Goal: Transaction & Acquisition: Purchase product/service

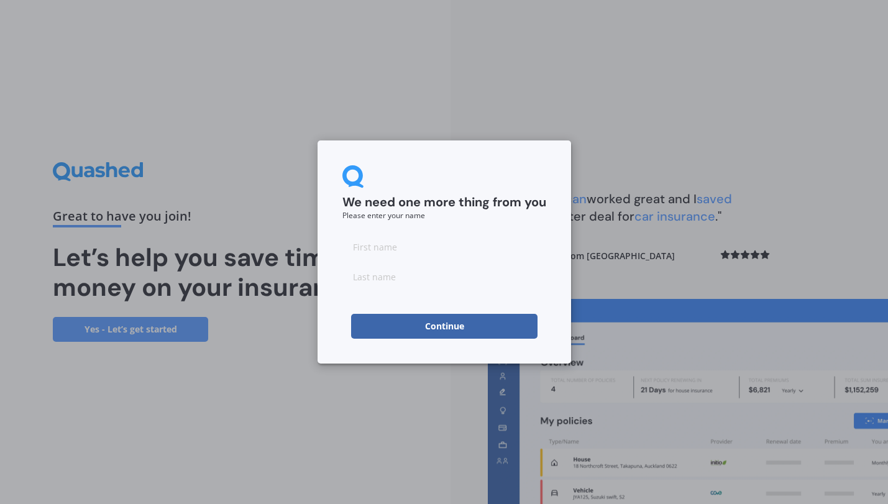
click at [436, 250] on input at bounding box center [445, 246] width 204 height 25
type input "[PERSON_NAME]"
click at [474, 241] on input "[PERSON_NAME]" at bounding box center [445, 246] width 204 height 25
click at [468, 284] on input "van [PERSON_NAME]" at bounding box center [445, 276] width 204 height 25
type input "van [PERSON_NAME]"
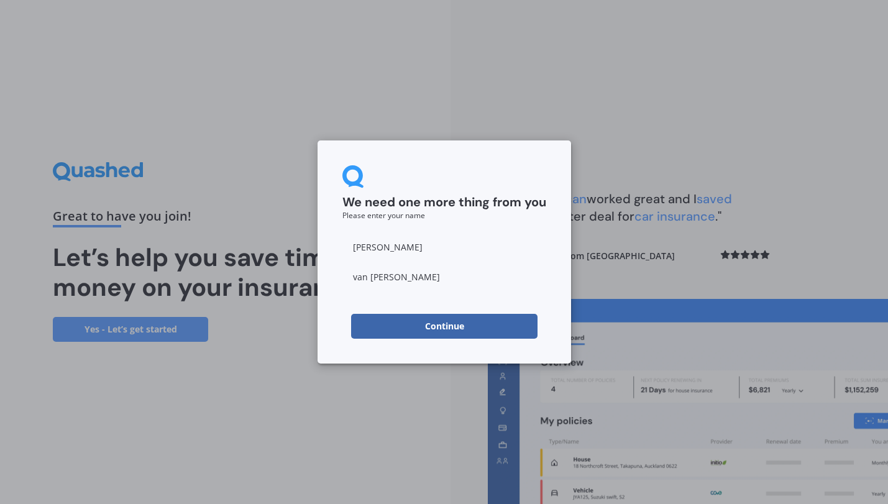
click at [420, 328] on button "Continue" at bounding box center [444, 326] width 187 height 25
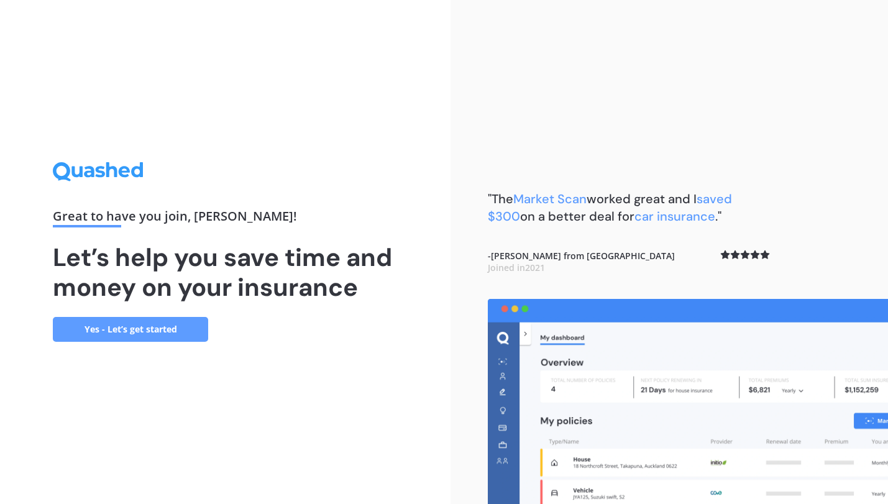
click at [172, 328] on link "Yes - Let’s get started" at bounding box center [130, 329] width 155 height 25
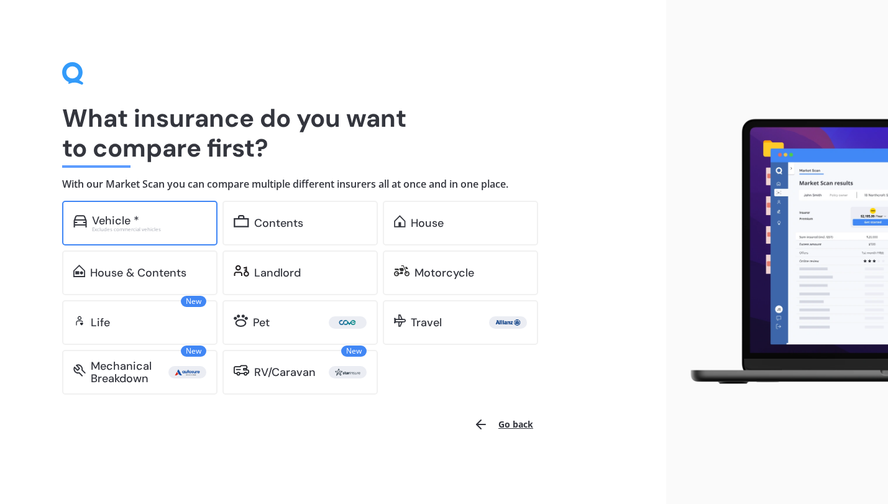
click at [181, 231] on div "Vehicle * Excludes commercial vehicles" at bounding box center [139, 223] width 155 height 45
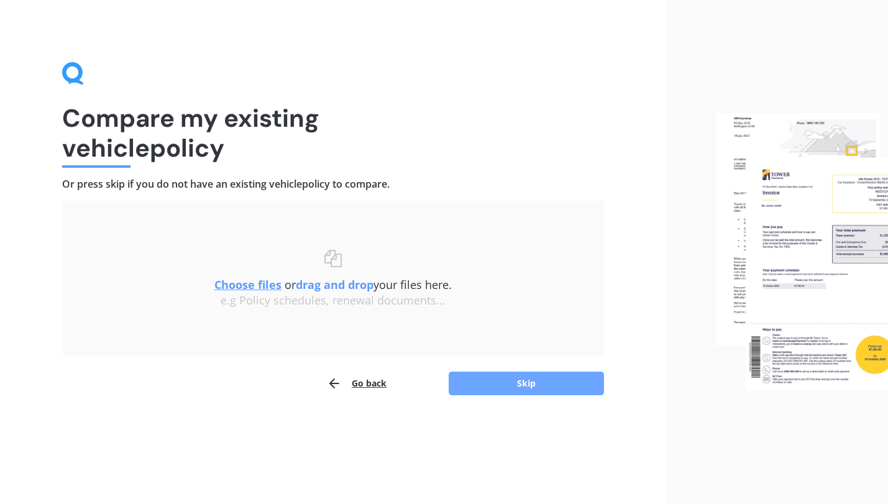
click at [491, 387] on button "Skip" at bounding box center [526, 384] width 155 height 24
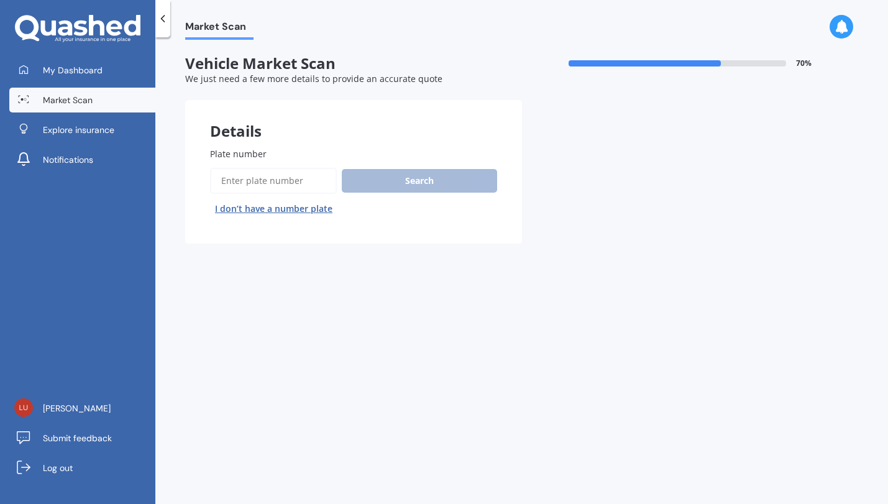
click at [284, 176] on input "Plate number" at bounding box center [273, 181] width 127 height 26
click at [0, 0] on button "Next" at bounding box center [0, 0] width 0 height 0
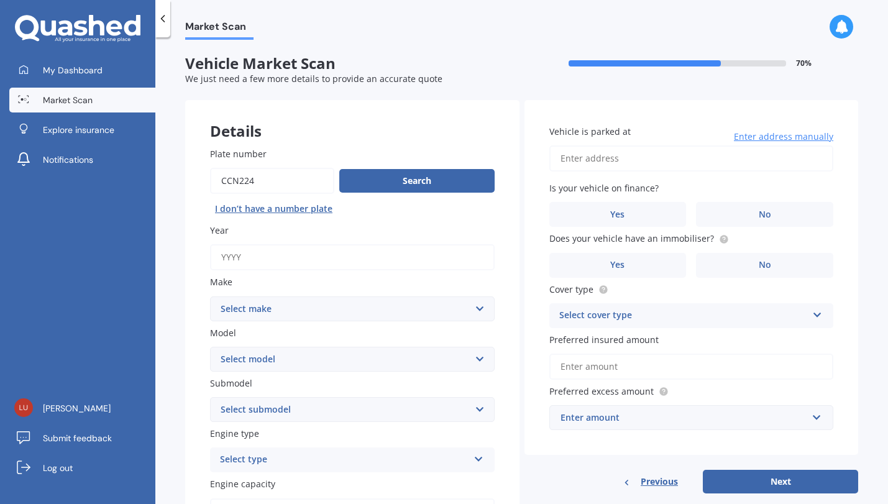
type input "ccn224"
click at [775, 479] on button "Next" at bounding box center [780, 482] width 155 height 24
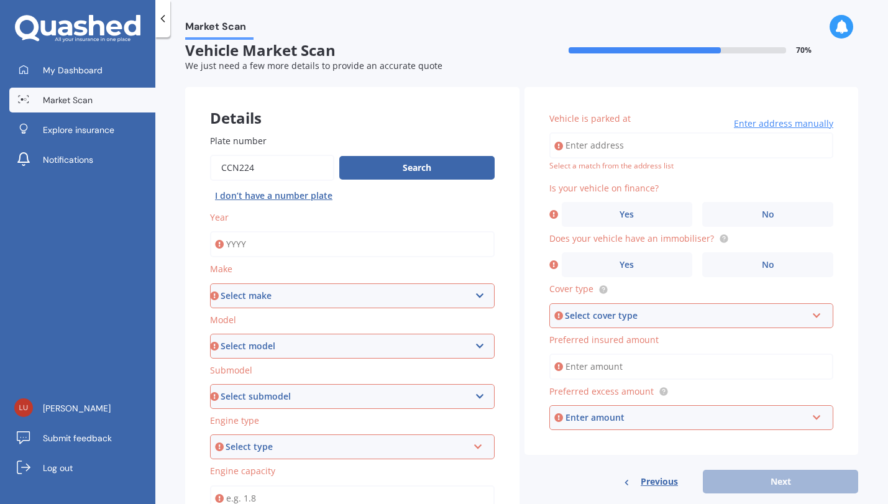
scroll to position [15, 0]
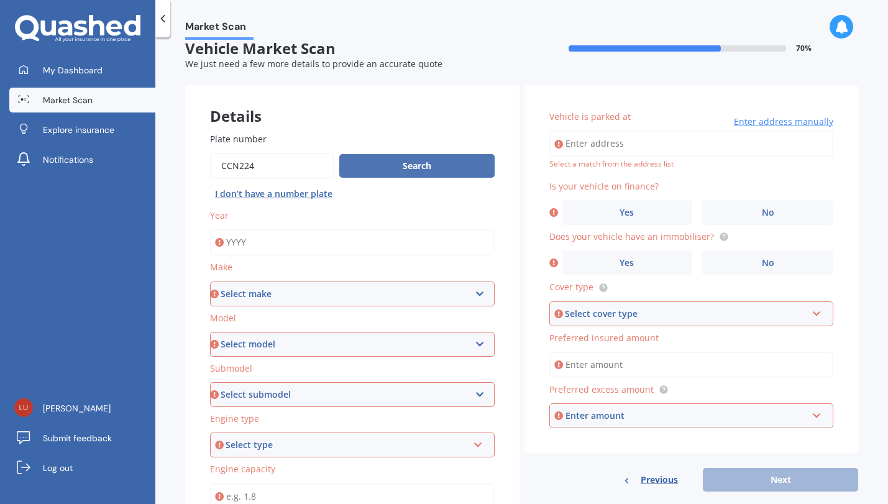
click at [419, 174] on button "Search" at bounding box center [416, 166] width 155 height 24
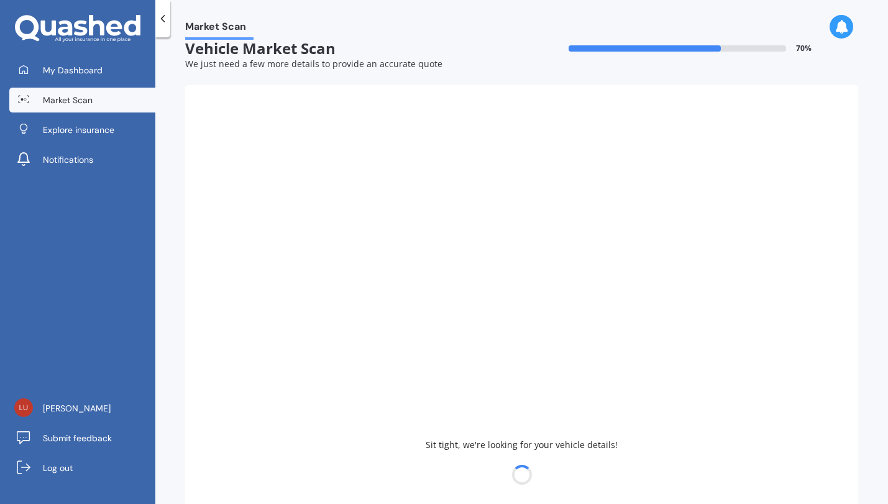
scroll to position [103, 0]
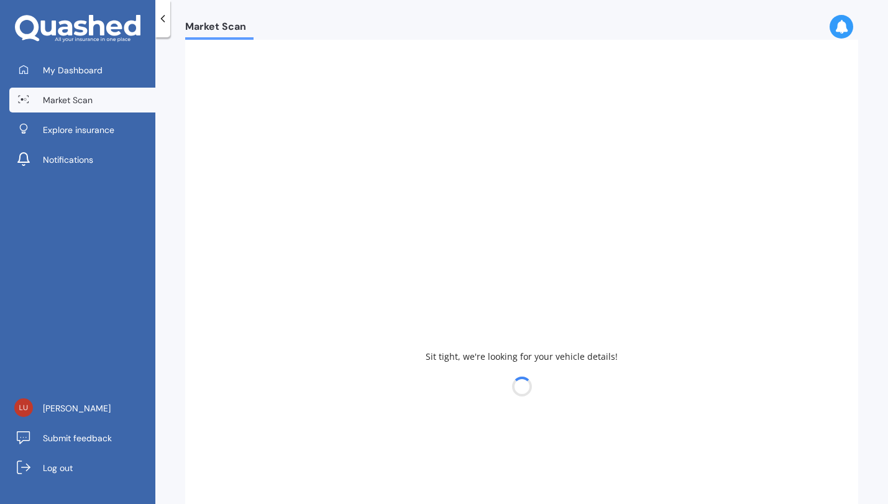
type input "2004"
select select "TOYOTA"
select select "HIGHLANDER"
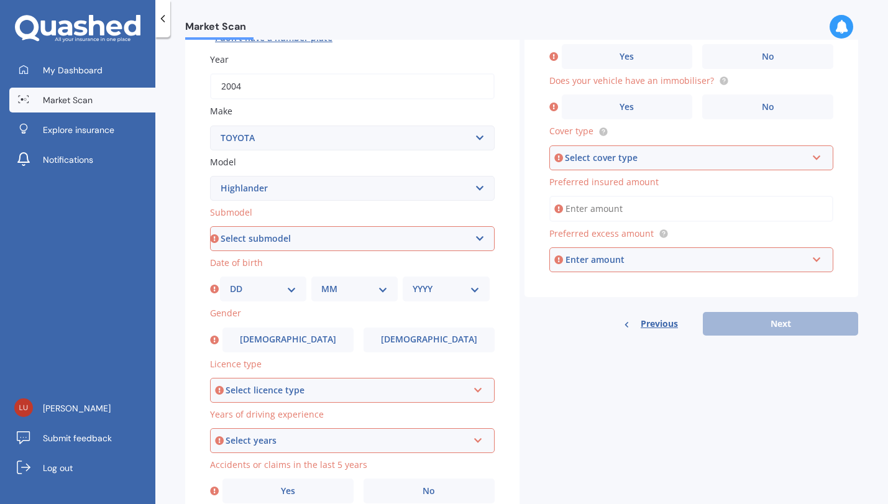
scroll to position [175, 0]
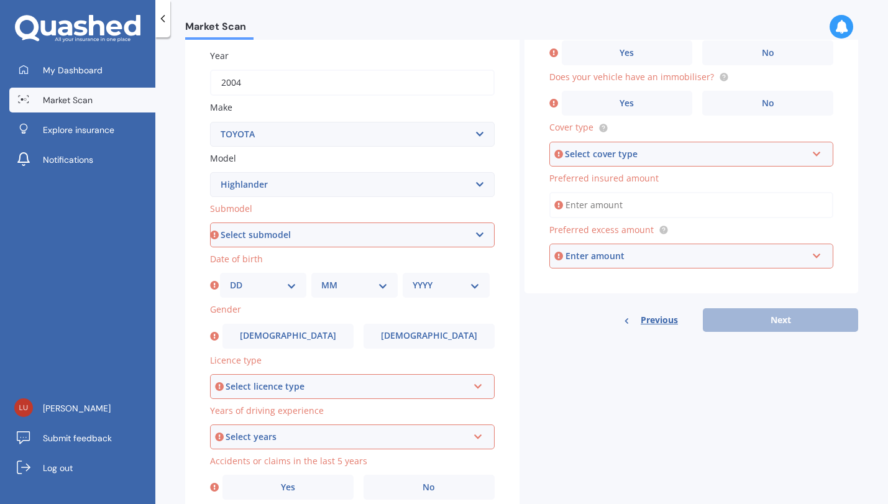
select select "PETROL V6 4WD"
select select "16"
select select "09"
select select "1980"
click at [364, 381] on div "Select licence type" at bounding box center [347, 387] width 242 height 14
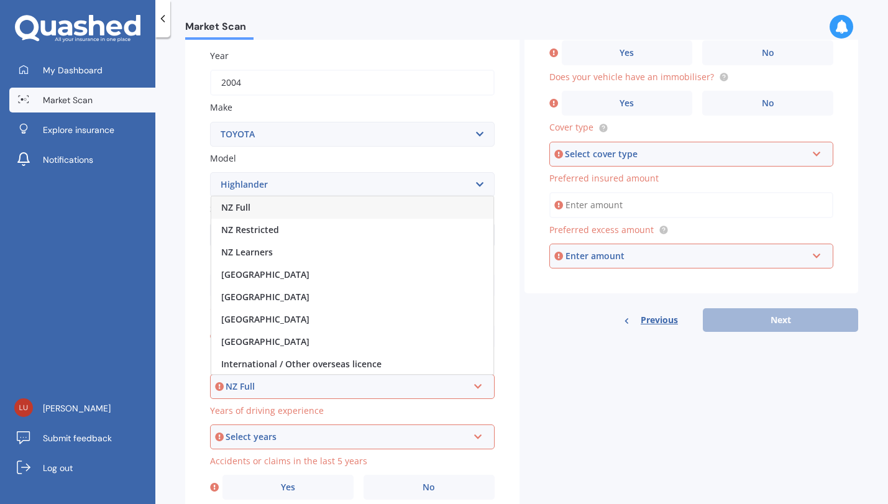
click at [339, 201] on div "NZ Full" at bounding box center [352, 207] width 282 height 22
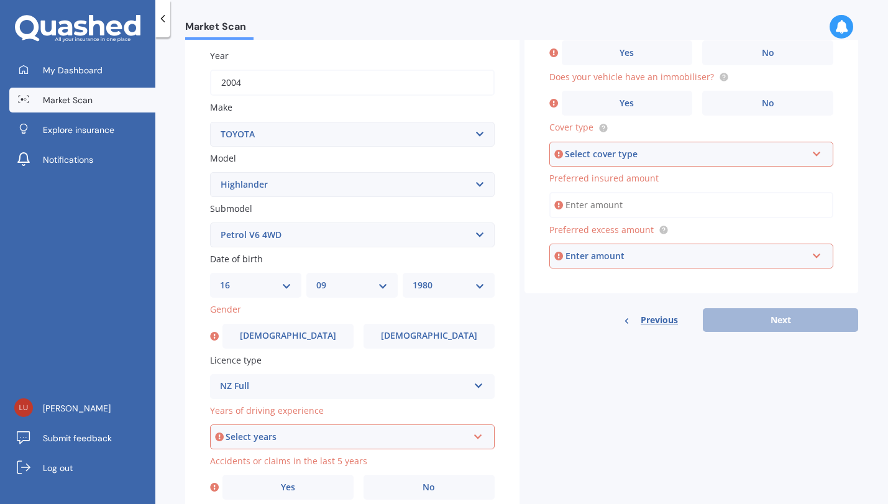
click at [332, 434] on div "Select years" at bounding box center [347, 437] width 242 height 14
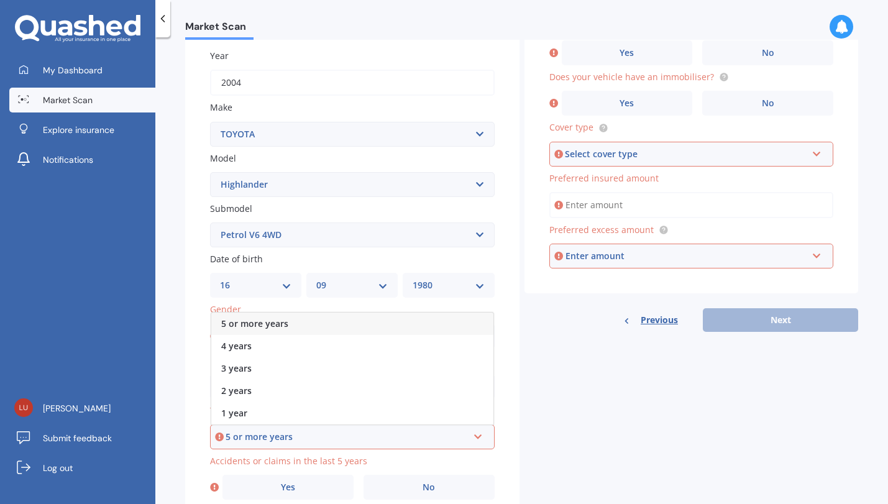
click at [330, 431] on div "5 or more years" at bounding box center [347, 437] width 242 height 14
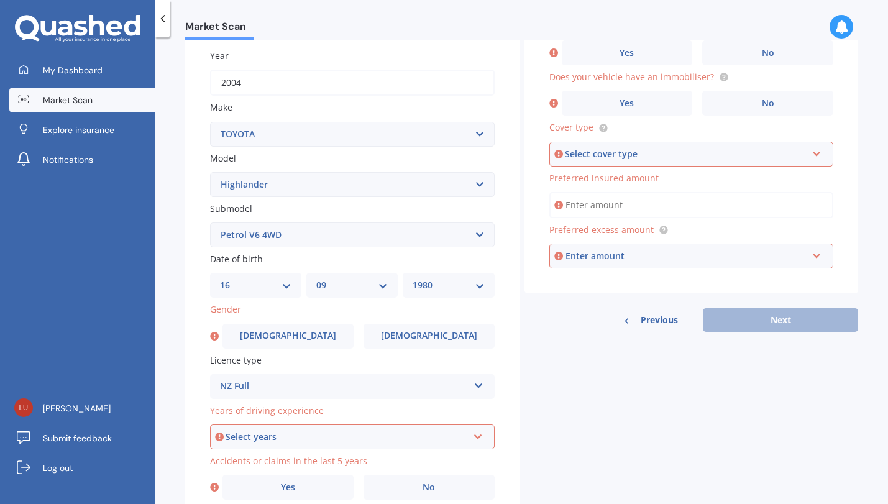
click at [353, 430] on div "Select years" at bounding box center [347, 437] width 242 height 14
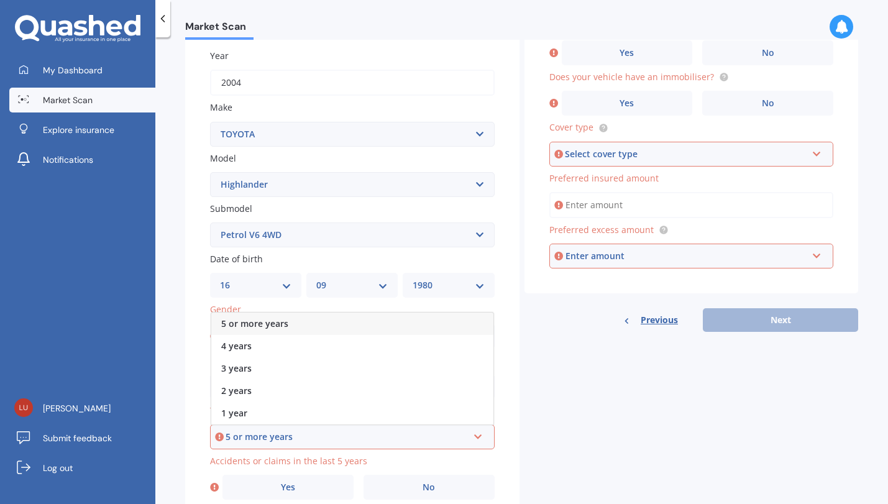
click at [351, 326] on div "5 or more years" at bounding box center [352, 324] width 282 height 22
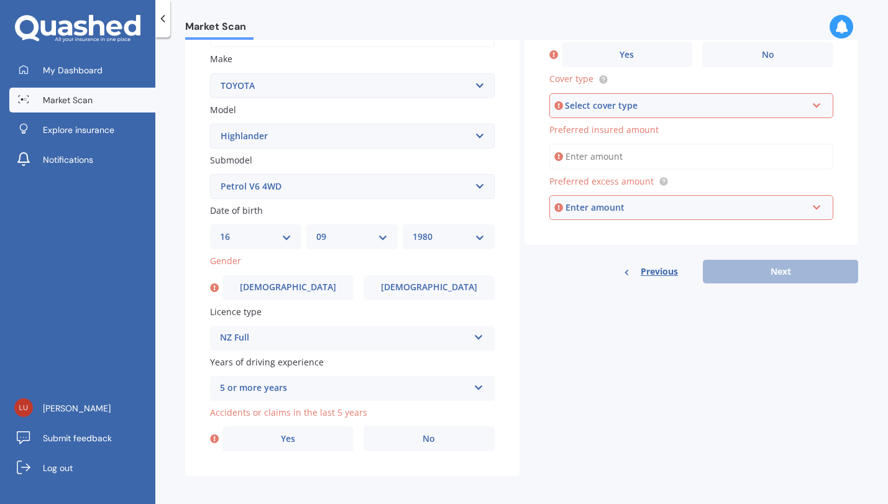
scroll to position [0, 0]
click at [423, 435] on span "No" at bounding box center [429, 439] width 12 height 11
click at [0, 0] on input "No" at bounding box center [0, 0] width 0 height 0
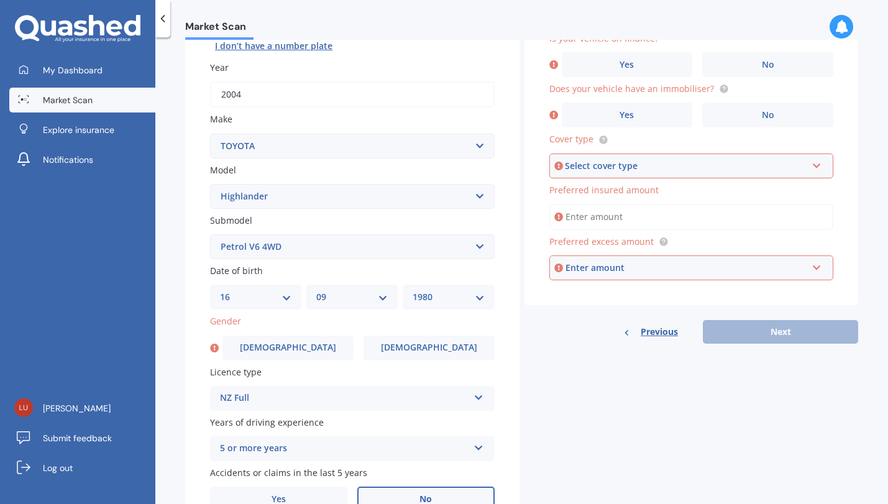
scroll to position [162, 0]
click at [606, 165] on div "Select cover type" at bounding box center [686, 167] width 242 height 14
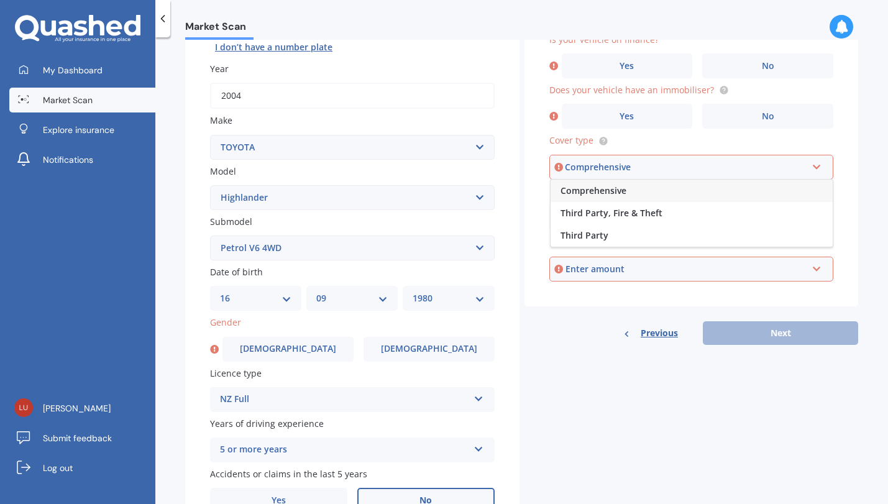
click at [607, 190] on span "Comprehensive" at bounding box center [594, 191] width 66 height 12
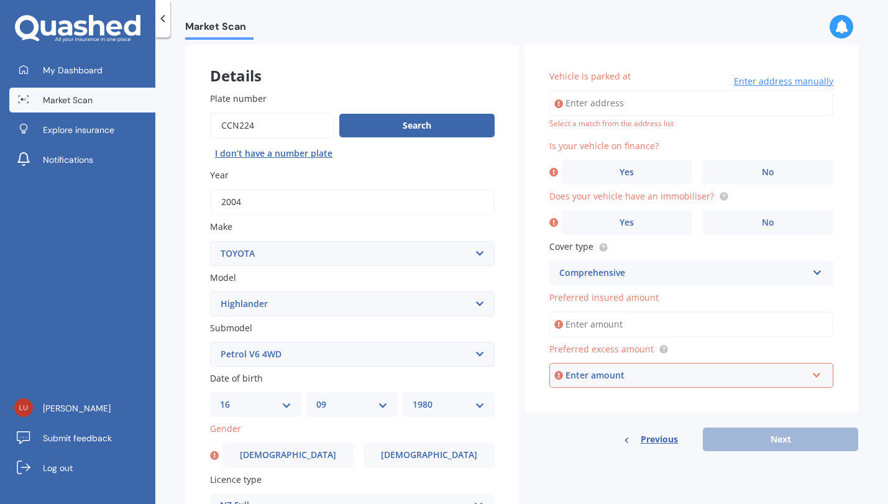
scroll to position [49, 0]
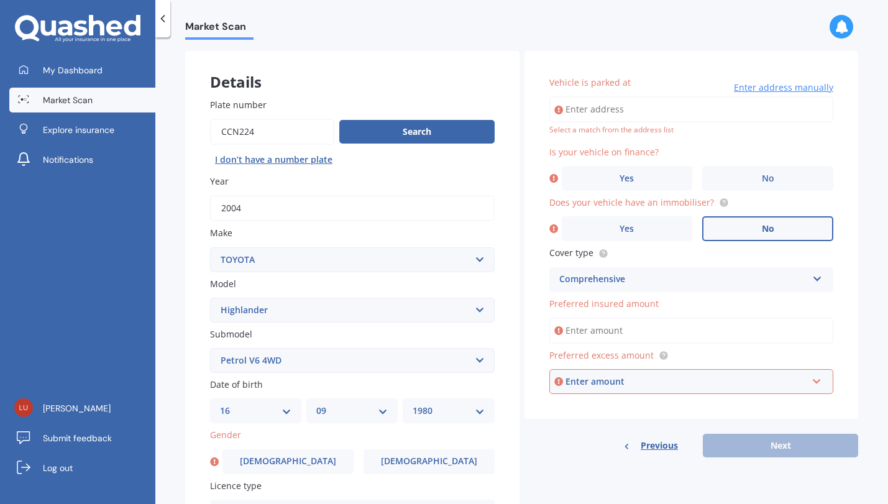
click at [732, 220] on label "No" at bounding box center [768, 228] width 131 height 25
click at [0, 0] on input "No" at bounding box center [0, 0] width 0 height 0
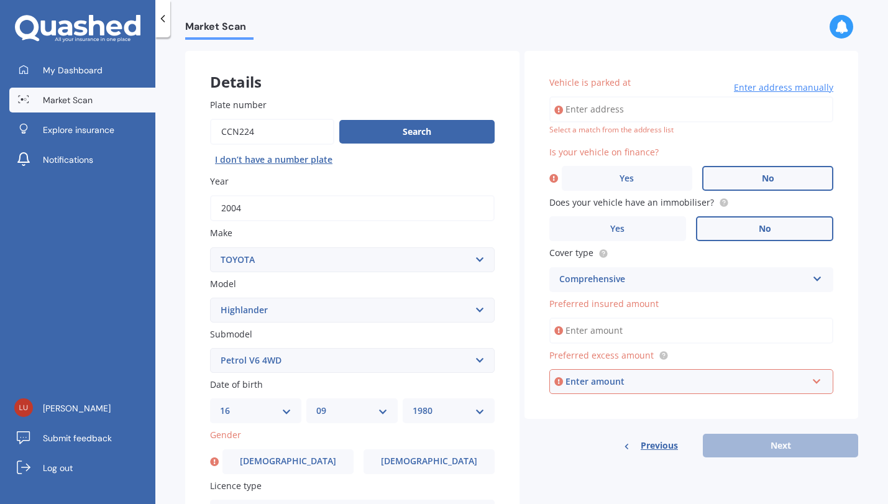
click at [745, 178] on label "No" at bounding box center [768, 178] width 131 height 25
click at [0, 0] on input "No" at bounding box center [0, 0] width 0 height 0
click at [684, 375] on div "Enter amount" at bounding box center [687, 382] width 242 height 14
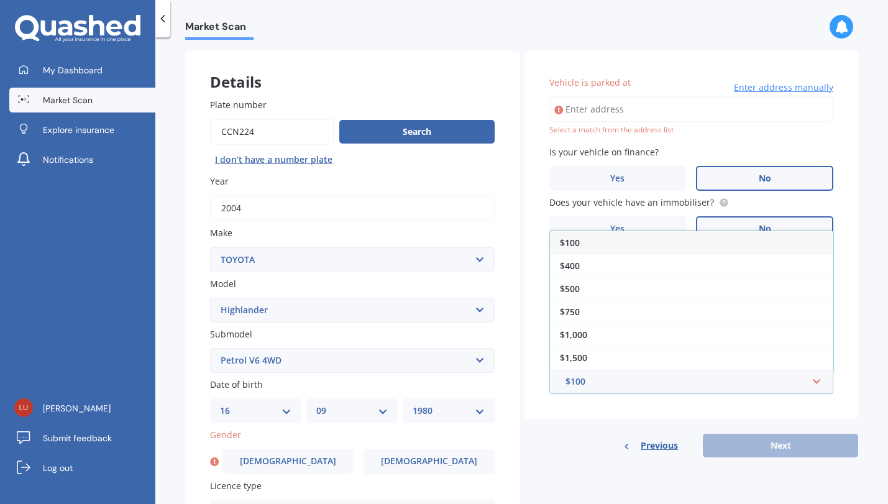
click at [556, 473] on div "Details Plate number Search I don’t have a number plate Year [DATE] Make Select…" at bounding box center [521, 351] width 673 height 600
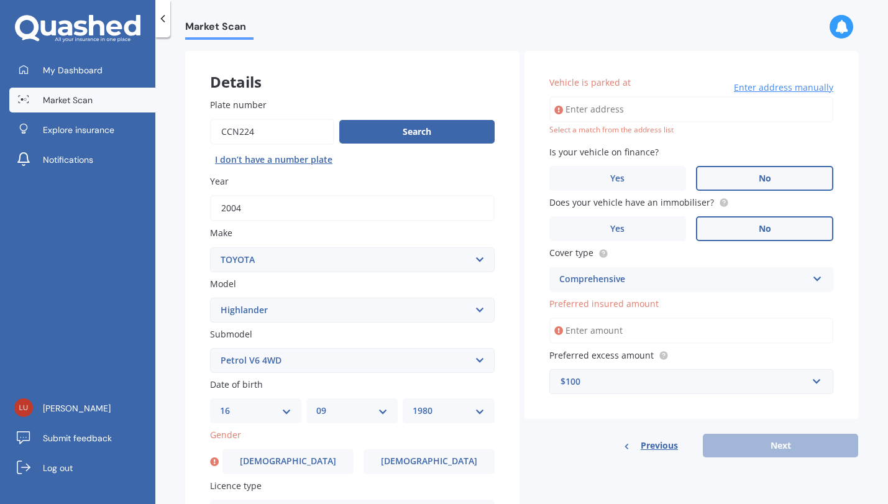
click at [600, 330] on input "Preferred insured amount" at bounding box center [692, 331] width 285 height 26
click at [557, 331] on icon at bounding box center [559, 331] width 9 height 12
click at [584, 329] on input "Preferred insured amount" at bounding box center [692, 331] width 285 height 26
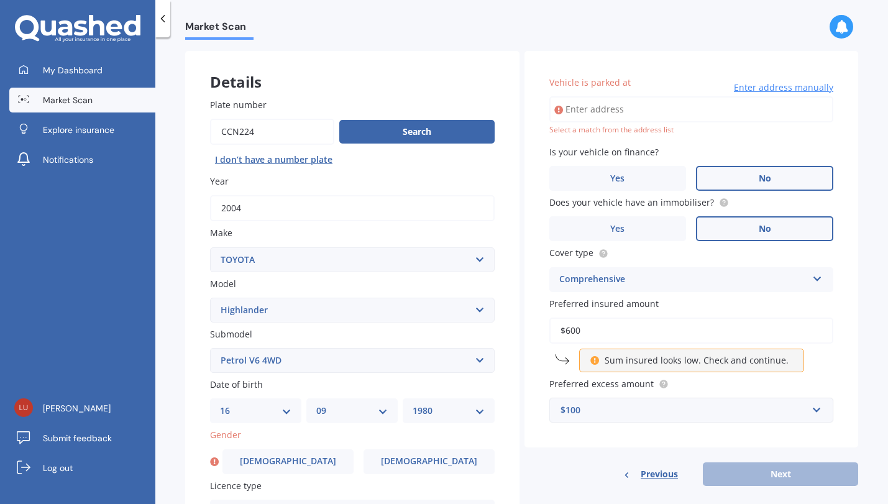
type input "$6,000"
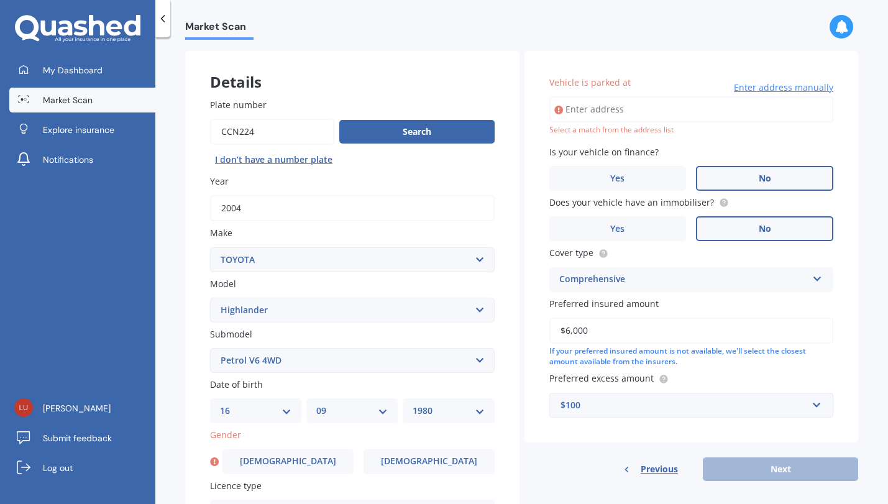
click at [591, 402] on div "$100" at bounding box center [684, 406] width 247 height 14
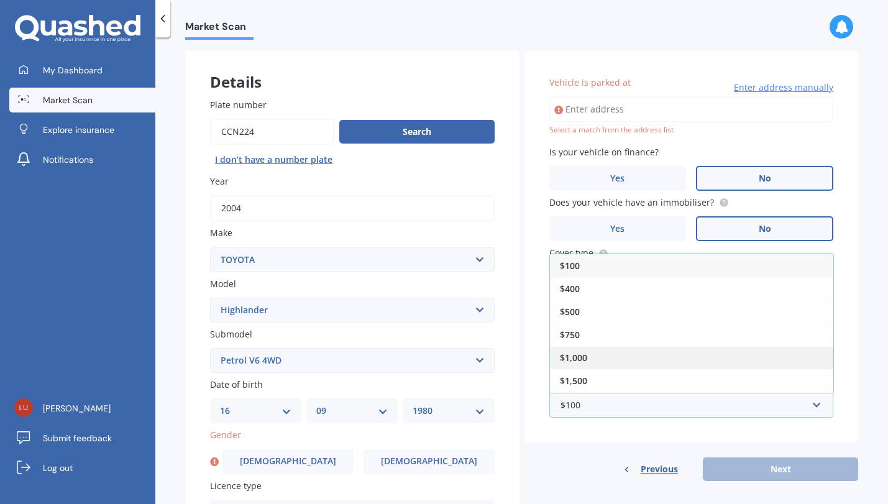
click at [584, 358] on div "$1,000" at bounding box center [692, 357] width 284 height 23
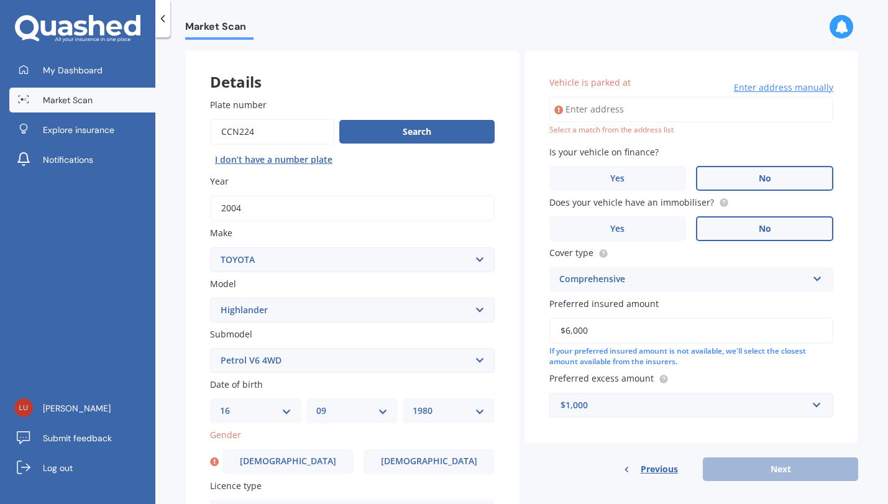
click at [752, 468] on div "Previous Next" at bounding box center [692, 470] width 335 height 24
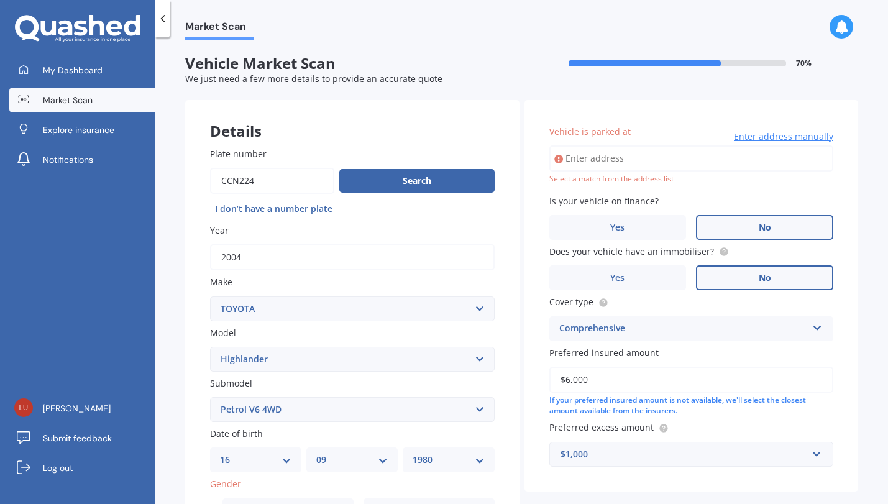
scroll to position [0, 0]
type input "[STREET_ADDRESS]"
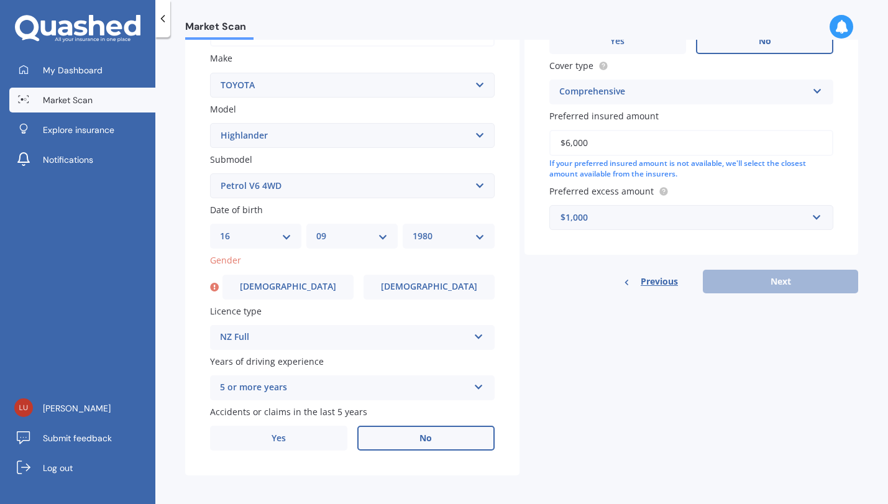
scroll to position [223, 0]
click at [330, 294] on label "[DEMOGRAPHIC_DATA]" at bounding box center [288, 287] width 131 height 25
click at [0, 0] on input "[DEMOGRAPHIC_DATA]" at bounding box center [0, 0] width 0 height 0
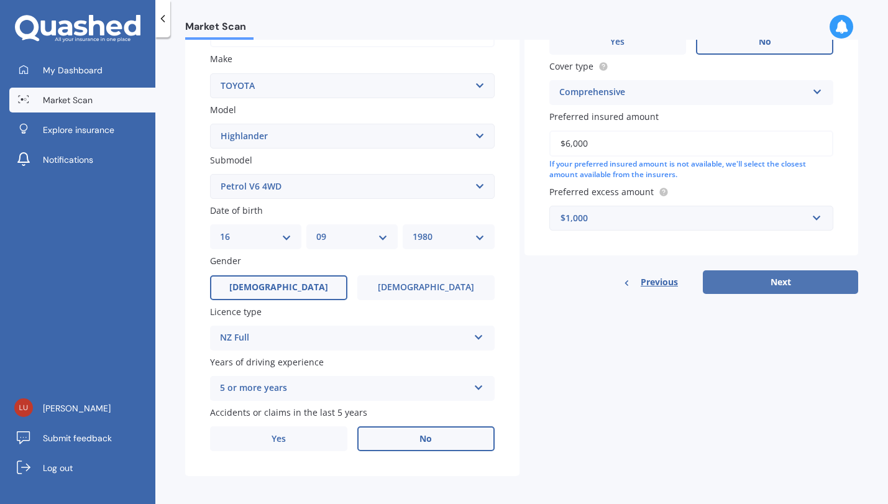
click at [771, 277] on button "Next" at bounding box center [780, 282] width 155 height 24
select select "16"
select select "09"
select select "1980"
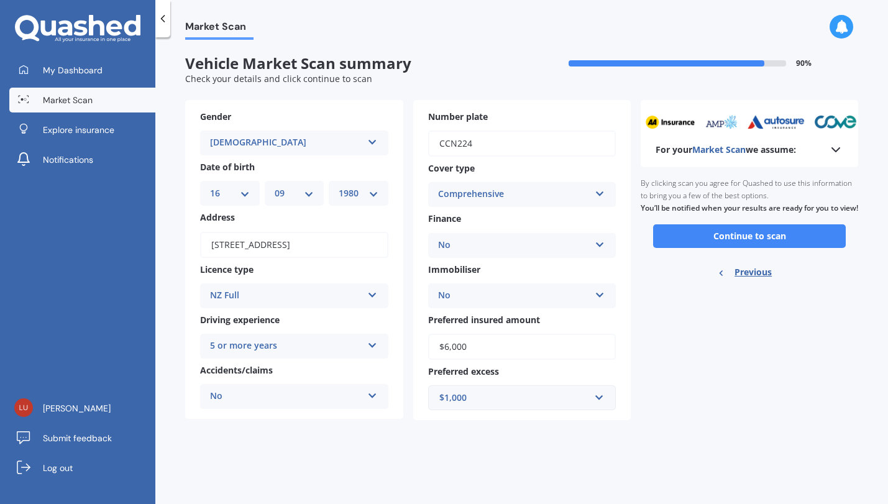
scroll to position [0, 0]
click at [754, 242] on button "Continue to scan" at bounding box center [749, 236] width 193 height 24
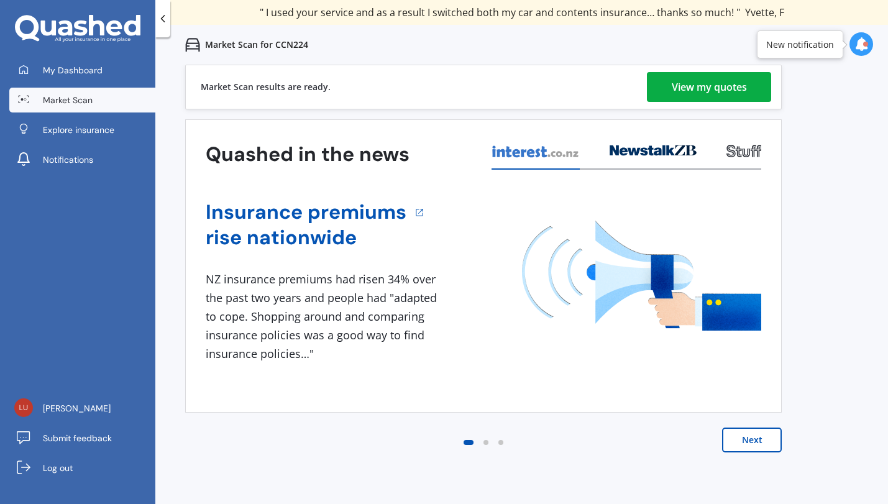
click at [695, 83] on div "View my quotes" at bounding box center [709, 87] width 75 height 30
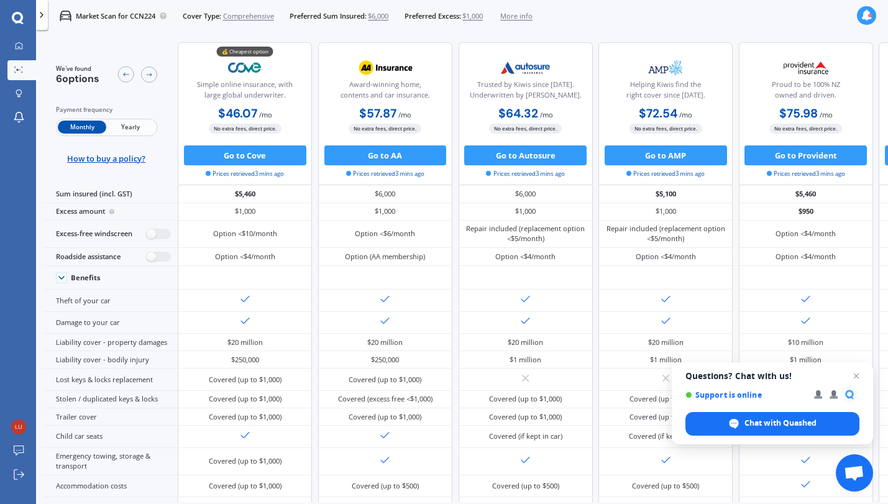
click at [129, 122] on span "Yearly" at bounding box center [130, 127] width 48 height 13
